Goal: Information Seeking & Learning: Learn about a topic

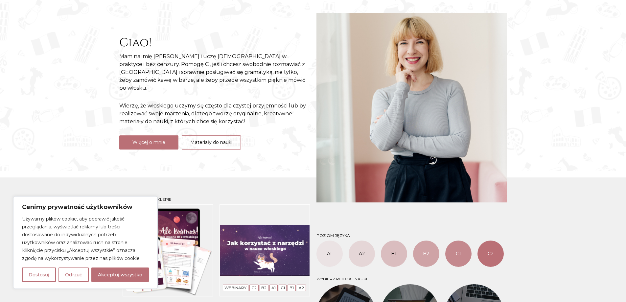
scroll to position [99, 0]
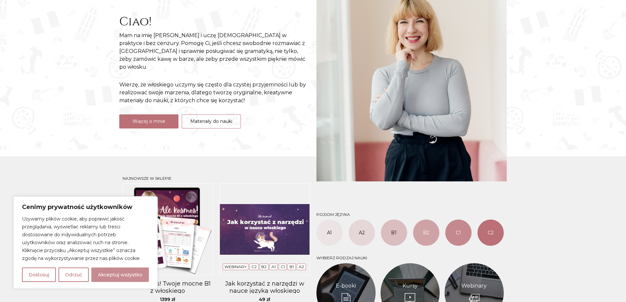
click at [111, 275] on button "Akceptuj wszystko" at bounding box center [120, 275] width 58 height 14
checkbox input "true"
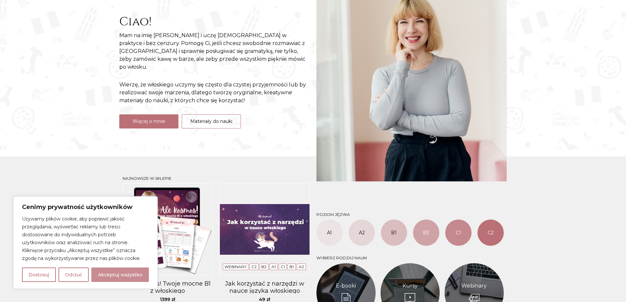
checkbox input "true"
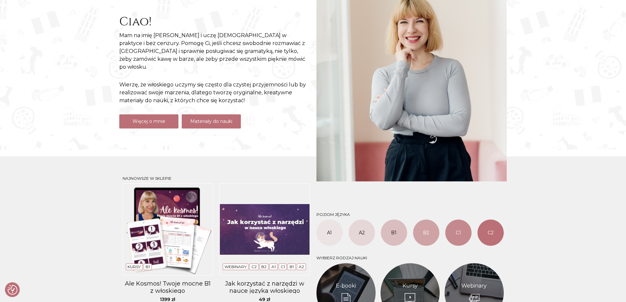
click at [212, 114] on link "Materiały do nauki" at bounding box center [211, 121] width 59 height 14
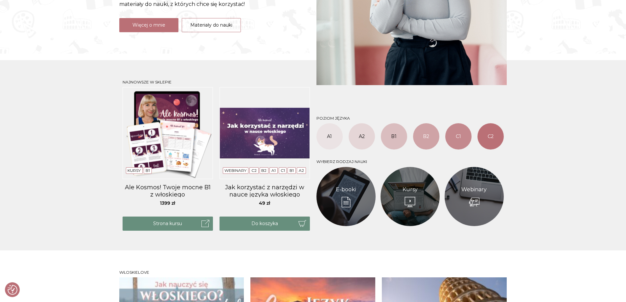
scroll to position [197, 0]
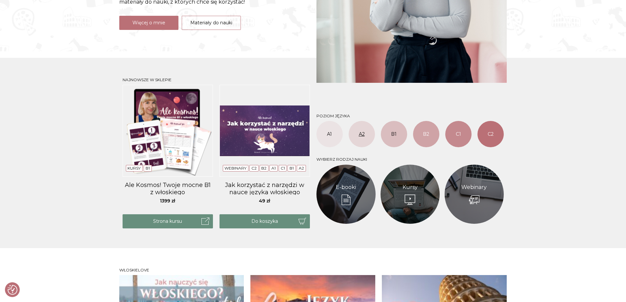
click at [352, 128] on link "A2" at bounding box center [362, 134] width 26 height 26
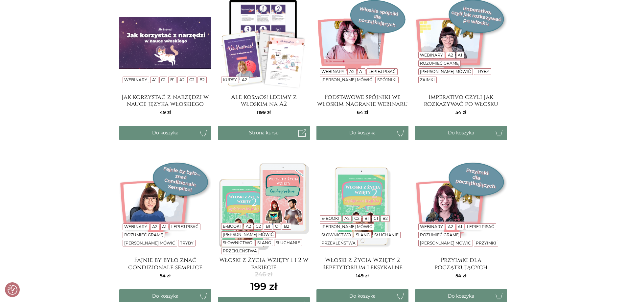
scroll to position [197, 0]
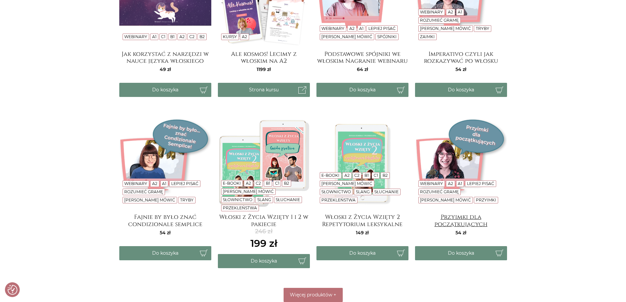
click at [459, 218] on h4 "Przyimki dla początkujących" at bounding box center [461, 220] width 92 height 13
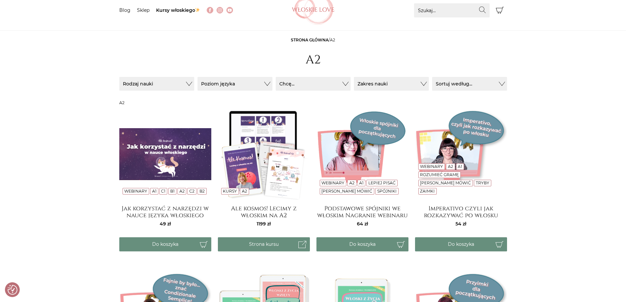
scroll to position [0, 0]
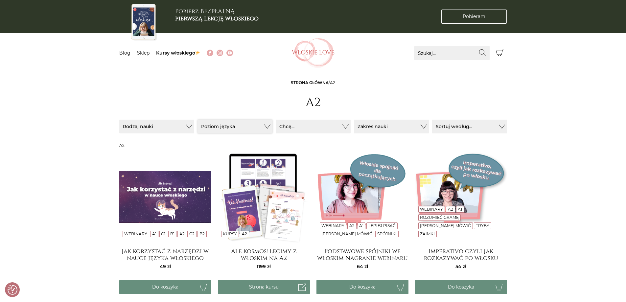
click at [254, 128] on button "Poziom języka" at bounding box center [235, 127] width 75 height 14
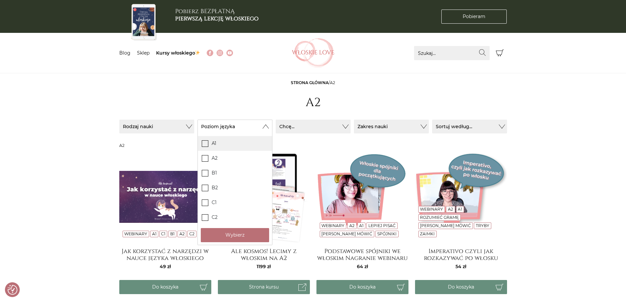
click at [204, 143] on icon at bounding box center [205, 143] width 6 height 6
click at [0, 0] on input "A1" at bounding box center [0, 0] width 0 height 0
click at [239, 234] on button "Wybierz" at bounding box center [235, 235] width 68 height 14
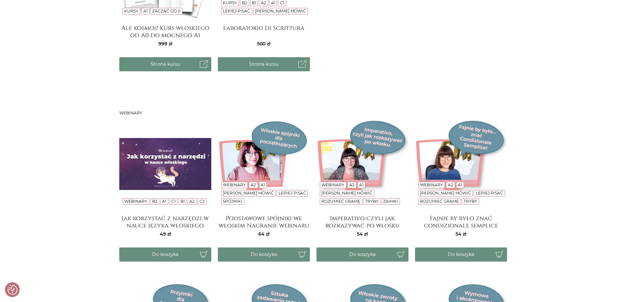
scroll to position [296, 0]
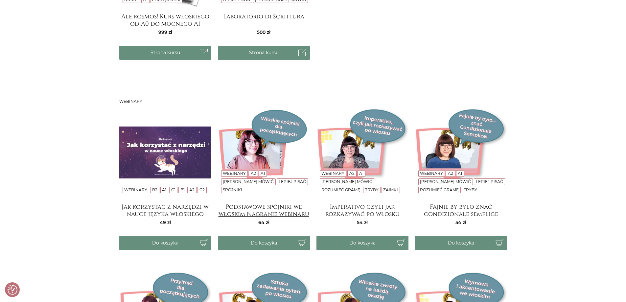
click at [240, 211] on h4 "Podstawowe spójniki we włoskim Nagranie webinaru" at bounding box center [264, 209] width 92 height 13
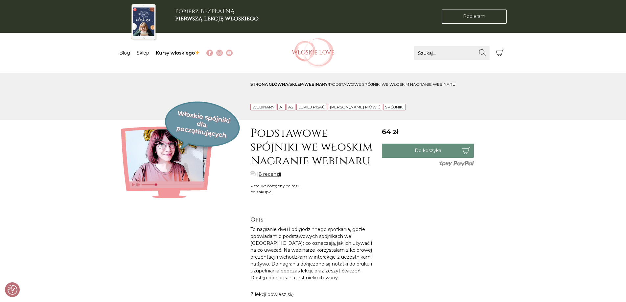
click at [122, 52] on link "Blog" at bounding box center [124, 53] width 11 height 6
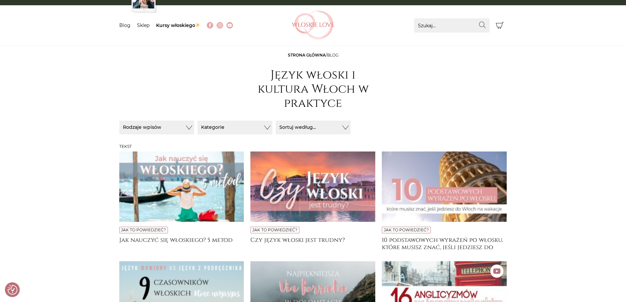
scroll to position [66, 0]
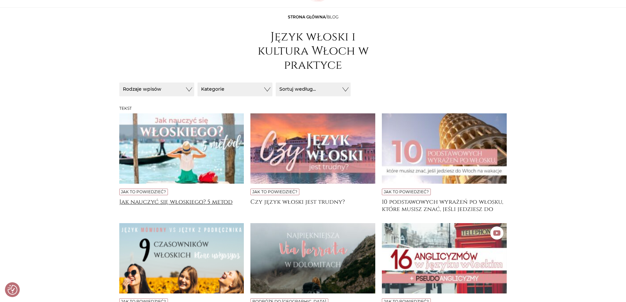
click at [174, 201] on h4 "Jak nauczyć się włoskiego? 5 metod" at bounding box center [181, 205] width 125 height 13
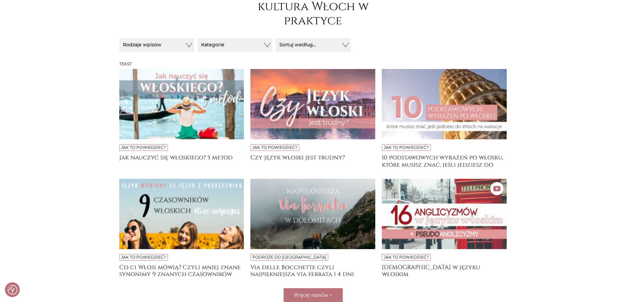
scroll to position [99, 0]
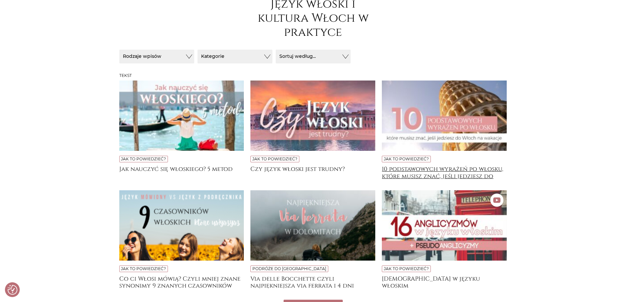
click at [414, 173] on h4 "10 podstawowych wyrażeń po włosku, które musisz znać, jeśli jedziesz do [GEOGRA…" at bounding box center [444, 172] width 125 height 13
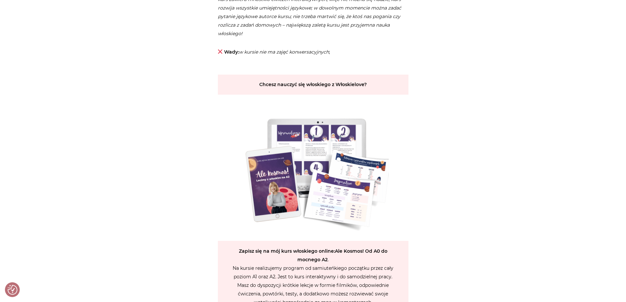
scroll to position [1315, 0]
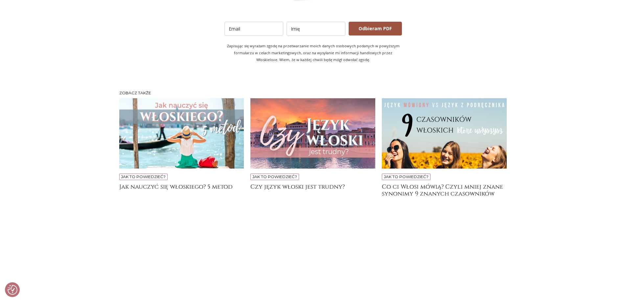
scroll to position [1446, 0]
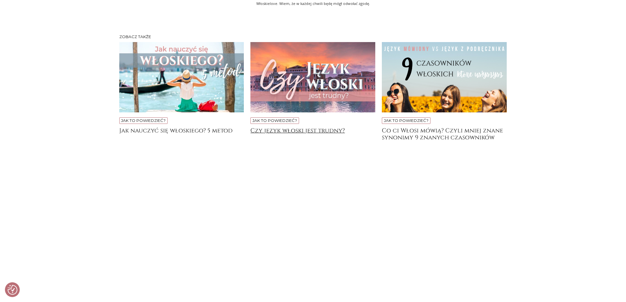
click at [318, 127] on h4 "Czy język włoski jest trudny?" at bounding box center [312, 133] width 125 height 13
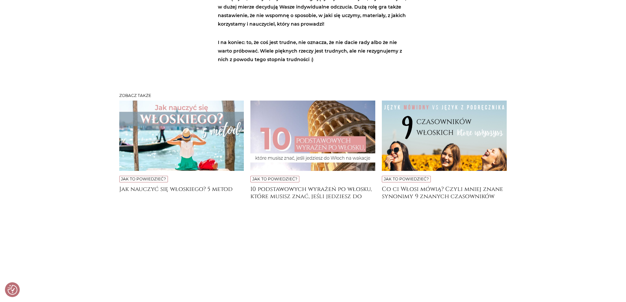
scroll to position [2235, 0]
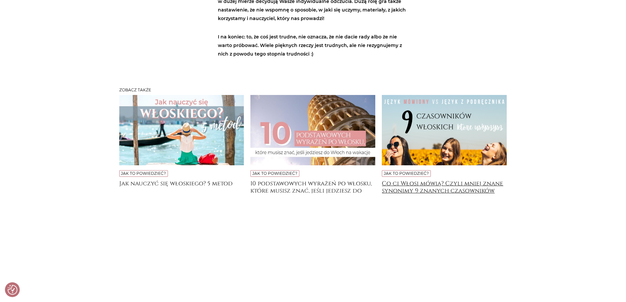
click at [396, 180] on h4 "Co ci Włosi mówią? Czyli mniej znane synonimy 9 znanych czasowników" at bounding box center [444, 186] width 125 height 13
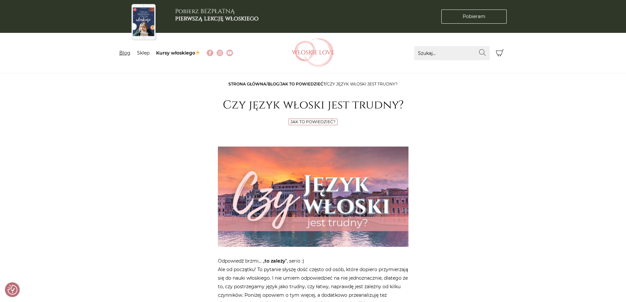
click at [124, 52] on link "Blog" at bounding box center [124, 53] width 11 height 6
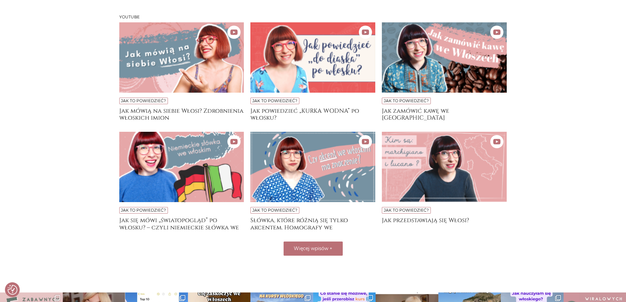
scroll to position [427, 0]
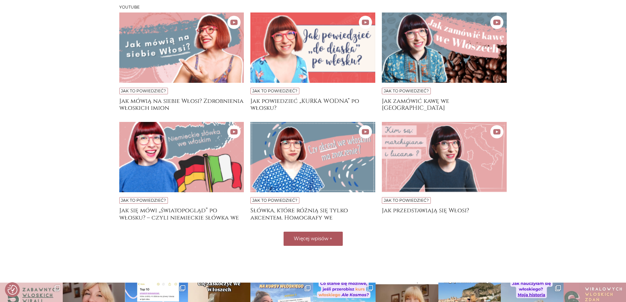
click at [305, 239] on span "Więcej wpisów" at bounding box center [311, 239] width 35 height 6
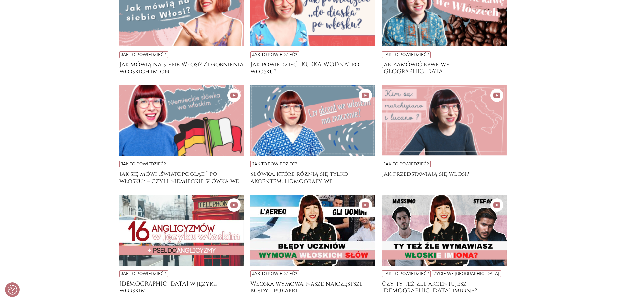
scroll to position [386, 0]
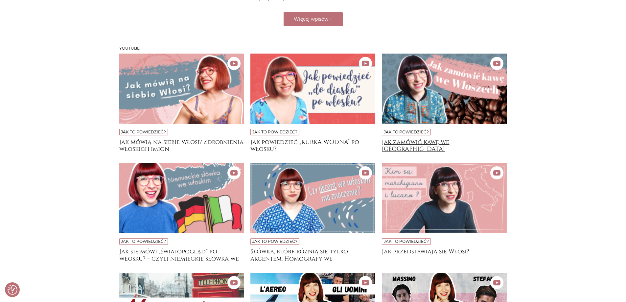
click at [443, 141] on h4 "Jak zamówić kawę we [GEOGRAPHIC_DATA]" at bounding box center [444, 145] width 125 height 13
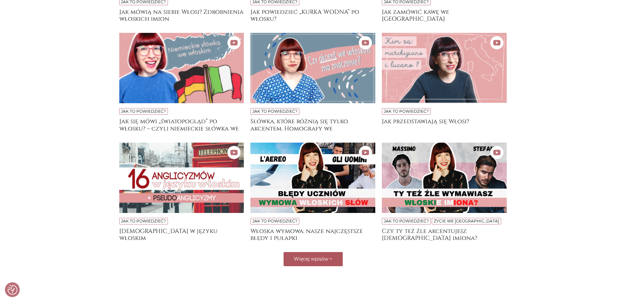
scroll to position [485, 0]
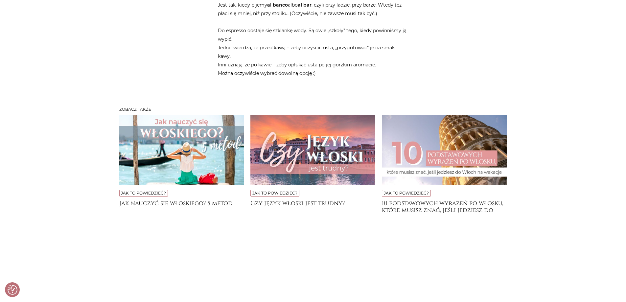
scroll to position [986, 0]
